Goal: Task Accomplishment & Management: Manage account settings

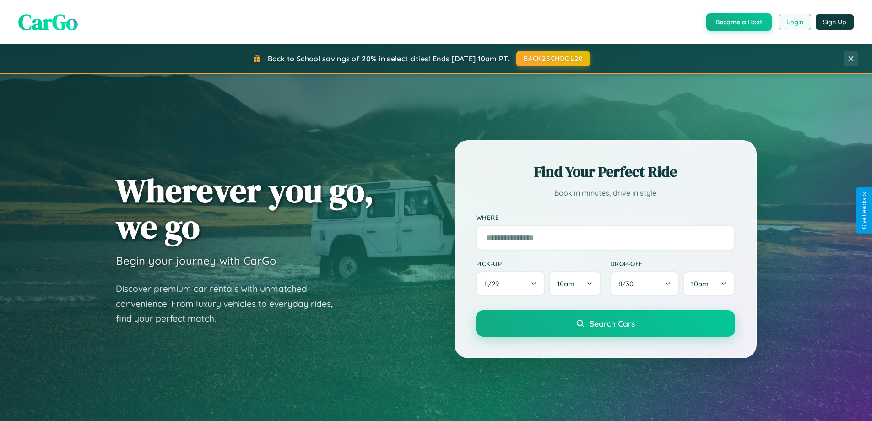
click at [794, 22] on button "Login" at bounding box center [794, 22] width 32 height 16
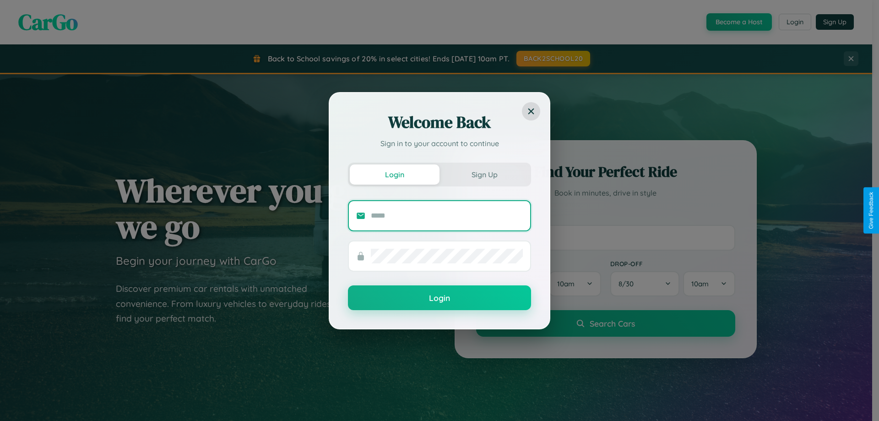
click at [447, 215] on input "text" at bounding box center [447, 215] width 152 height 15
type input "**********"
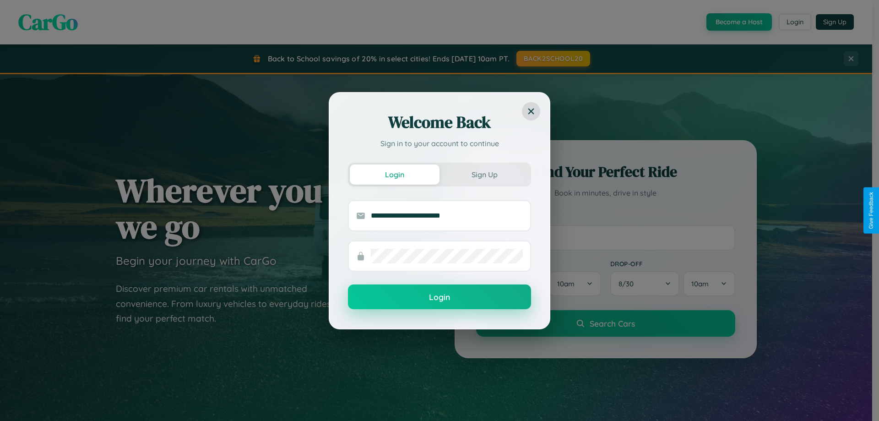
click at [439, 297] on button "Login" at bounding box center [439, 296] width 183 height 25
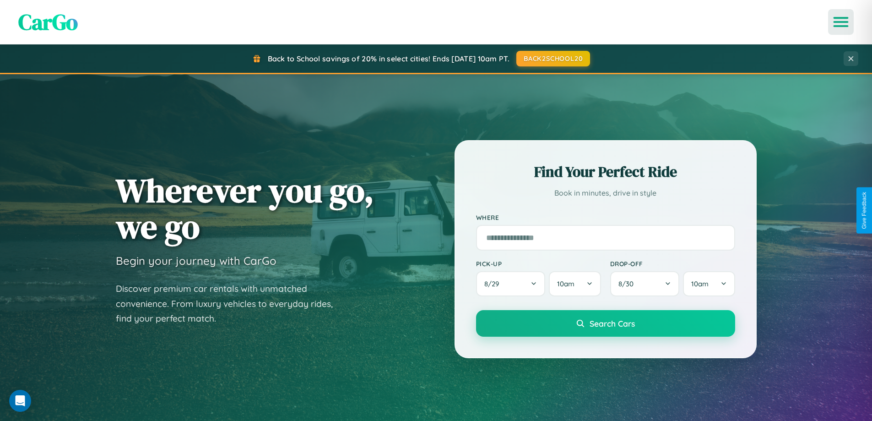
click at [841, 22] on icon "Open menu" at bounding box center [840, 22] width 13 height 8
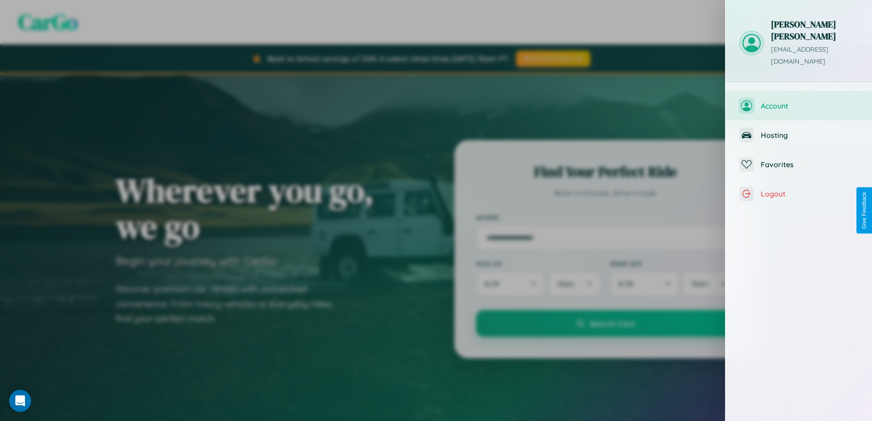
click at [798, 101] on span "Account" at bounding box center [808, 105] width 97 height 9
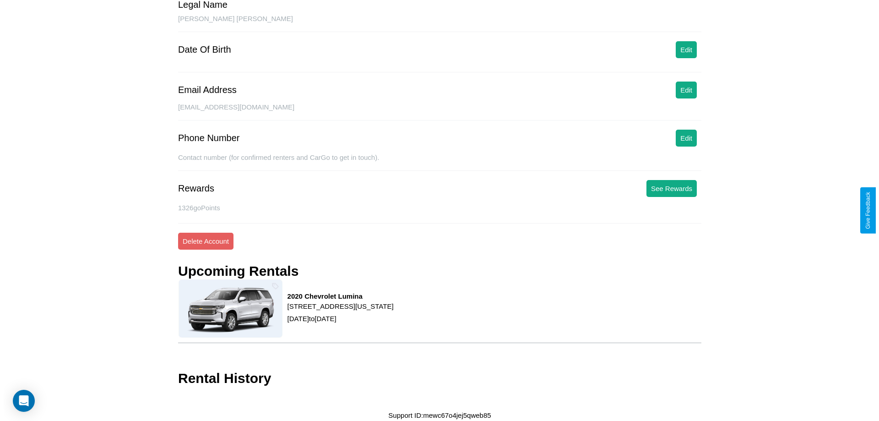
scroll to position [86, 0]
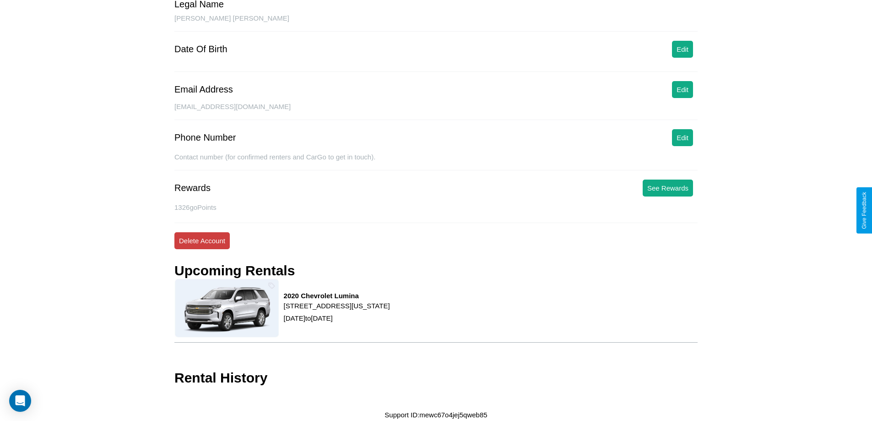
click at [202, 240] on button "Delete Account" at bounding box center [201, 240] width 55 height 17
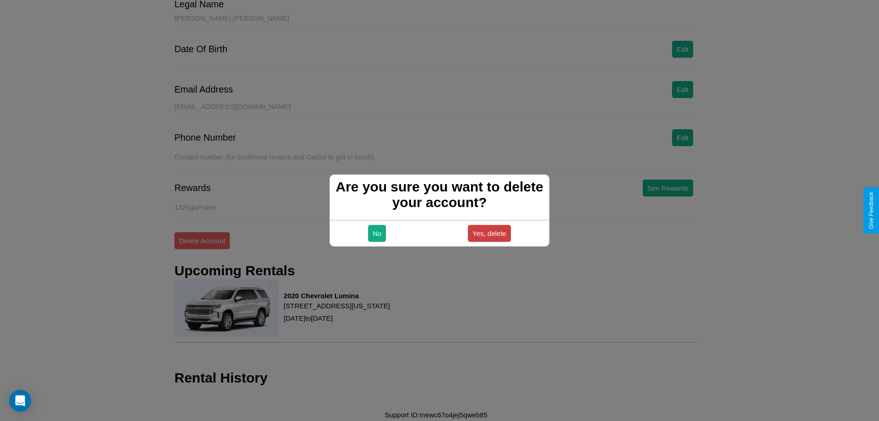
click at [489, 233] on button "Yes, delete" at bounding box center [489, 233] width 43 height 17
